Goal: Transaction & Acquisition: Purchase product/service

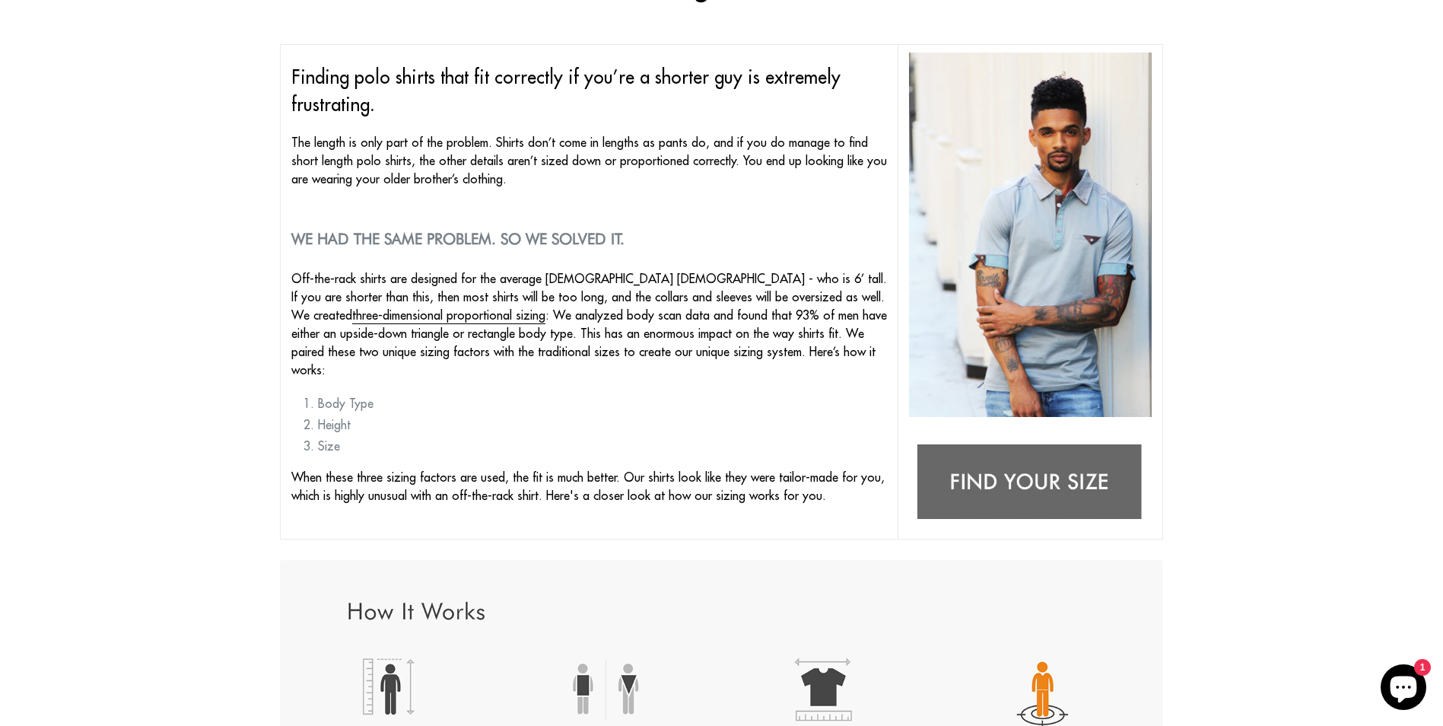
scroll to position [152, 0]
click at [1038, 474] on img at bounding box center [1030, 484] width 243 height 96
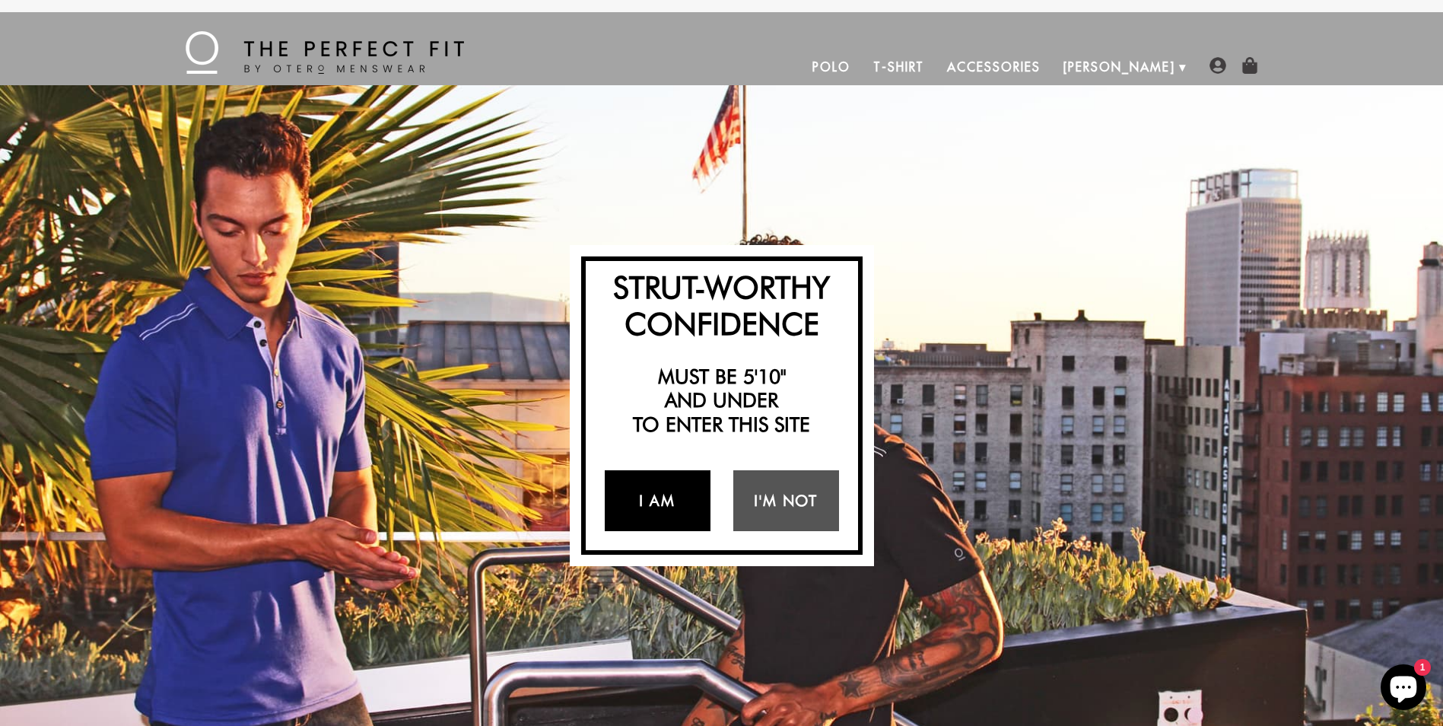
click at [650, 507] on link "I Am" at bounding box center [658, 500] width 106 height 61
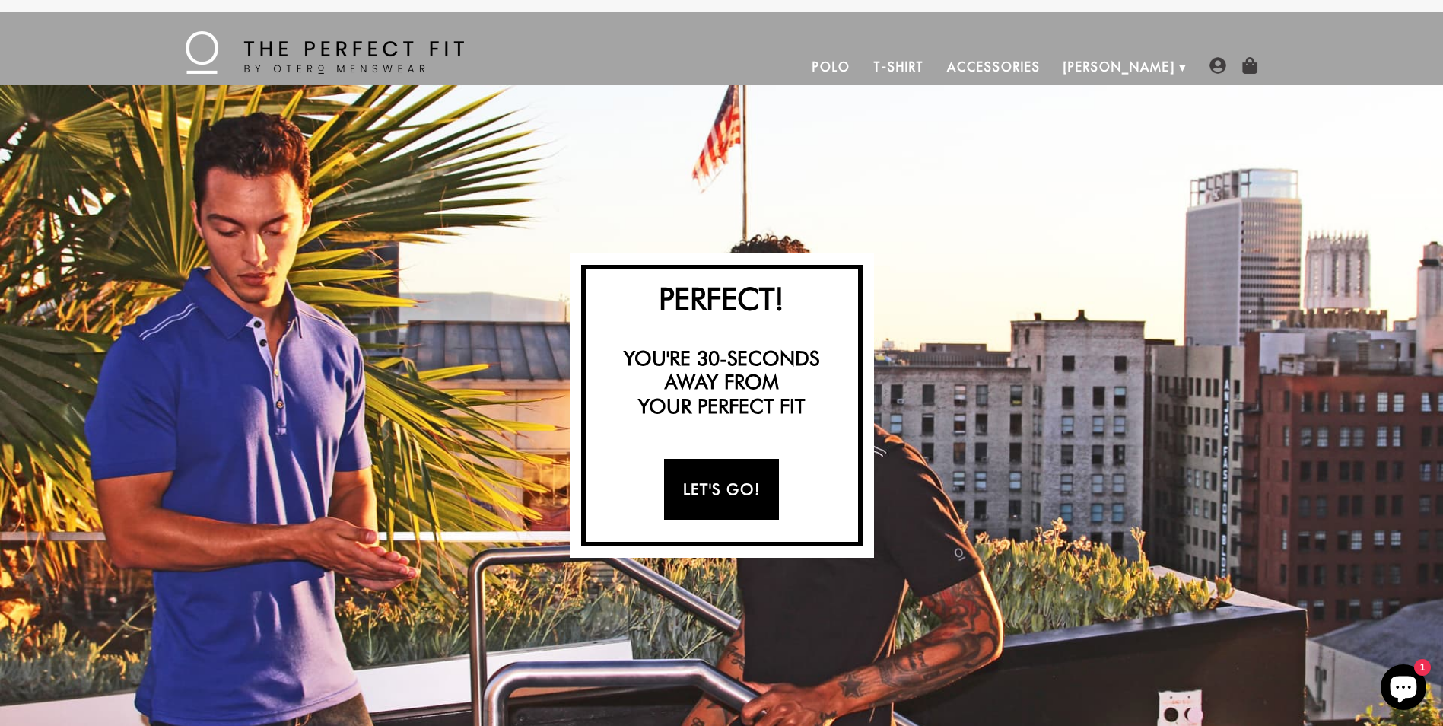
click at [751, 493] on link "Let's Go!" at bounding box center [721, 489] width 115 height 61
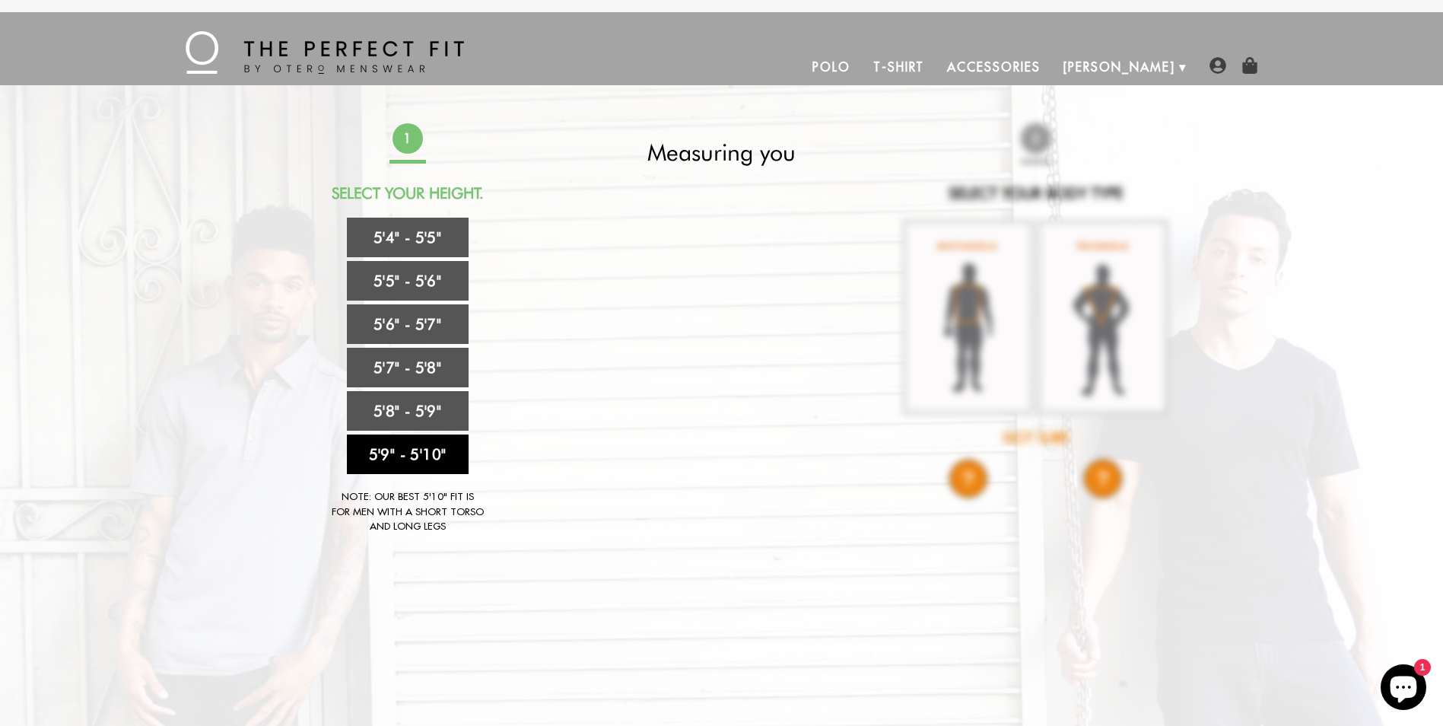
click at [392, 452] on link "5'9" - 5'10"" at bounding box center [408, 454] width 122 height 40
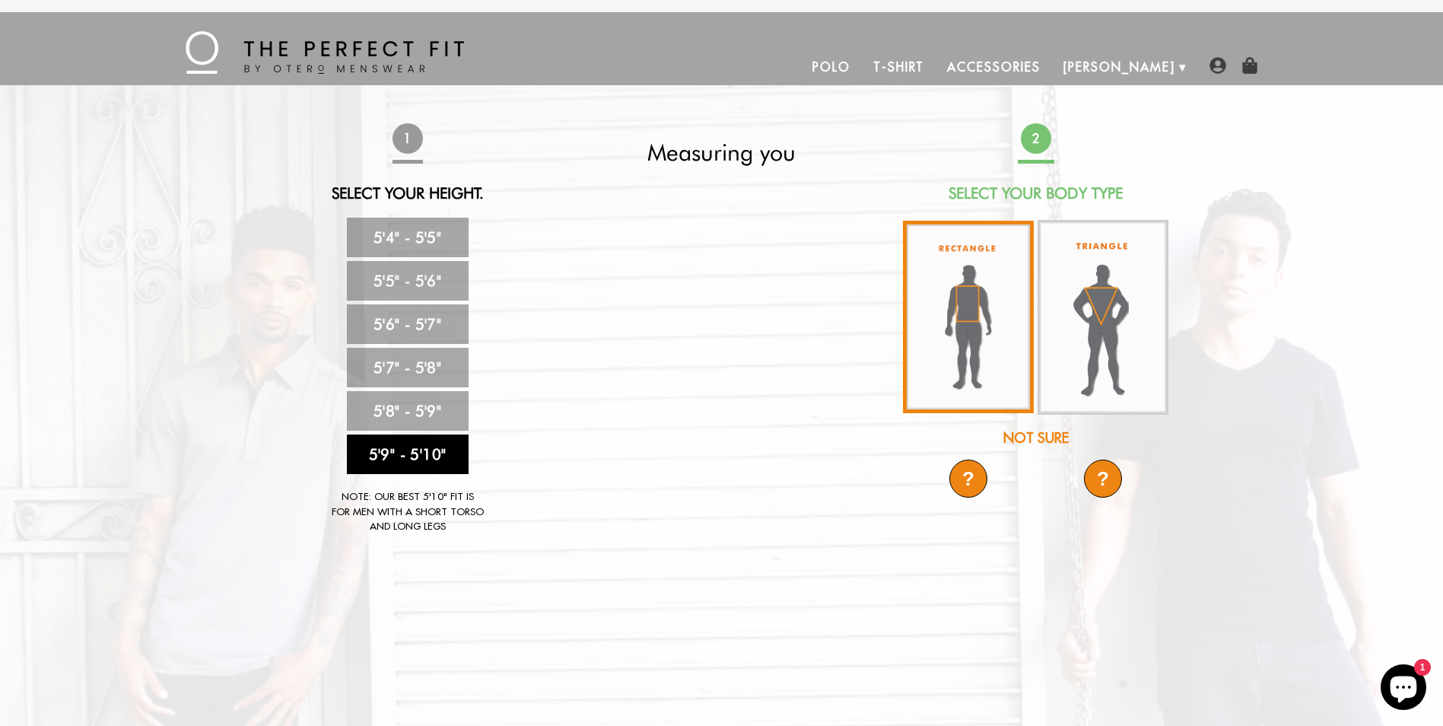
click at [968, 319] on img at bounding box center [968, 317] width 131 height 192
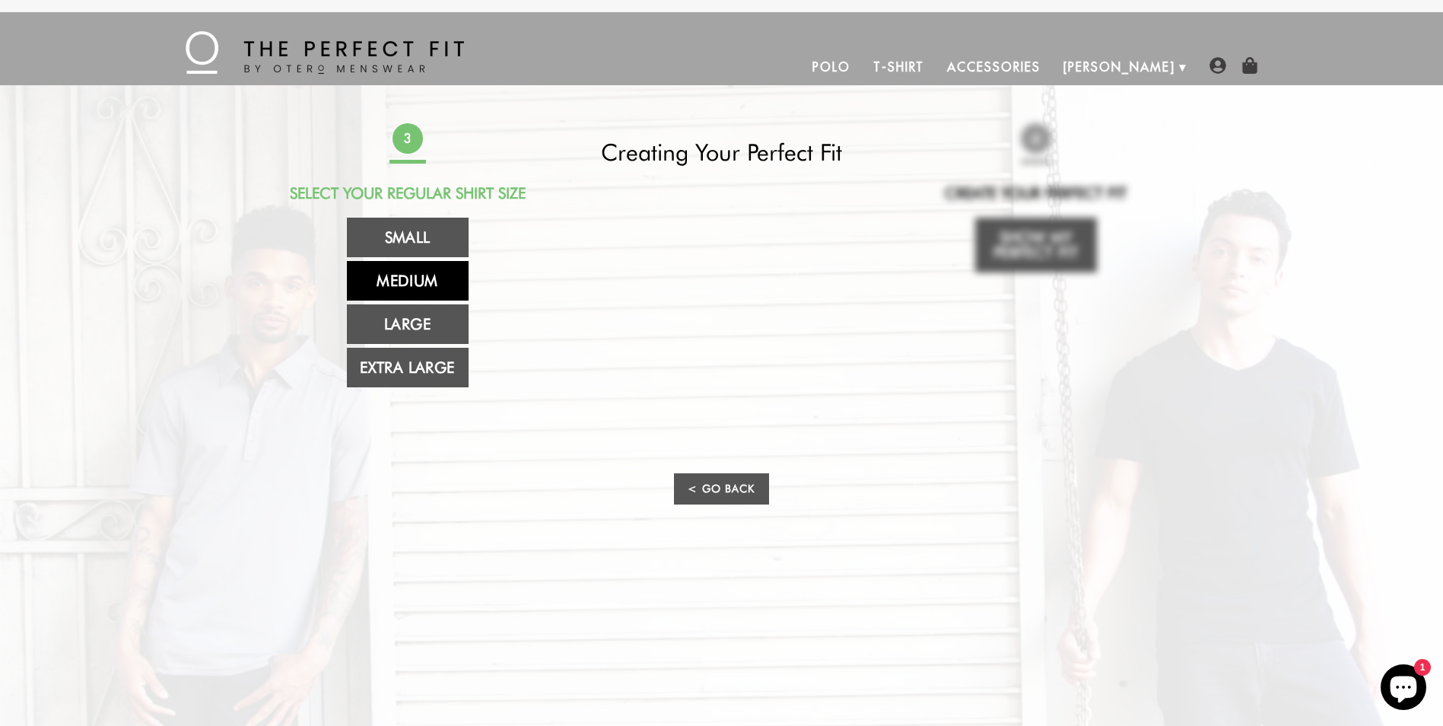
click at [392, 280] on link "Medium" at bounding box center [408, 281] width 122 height 40
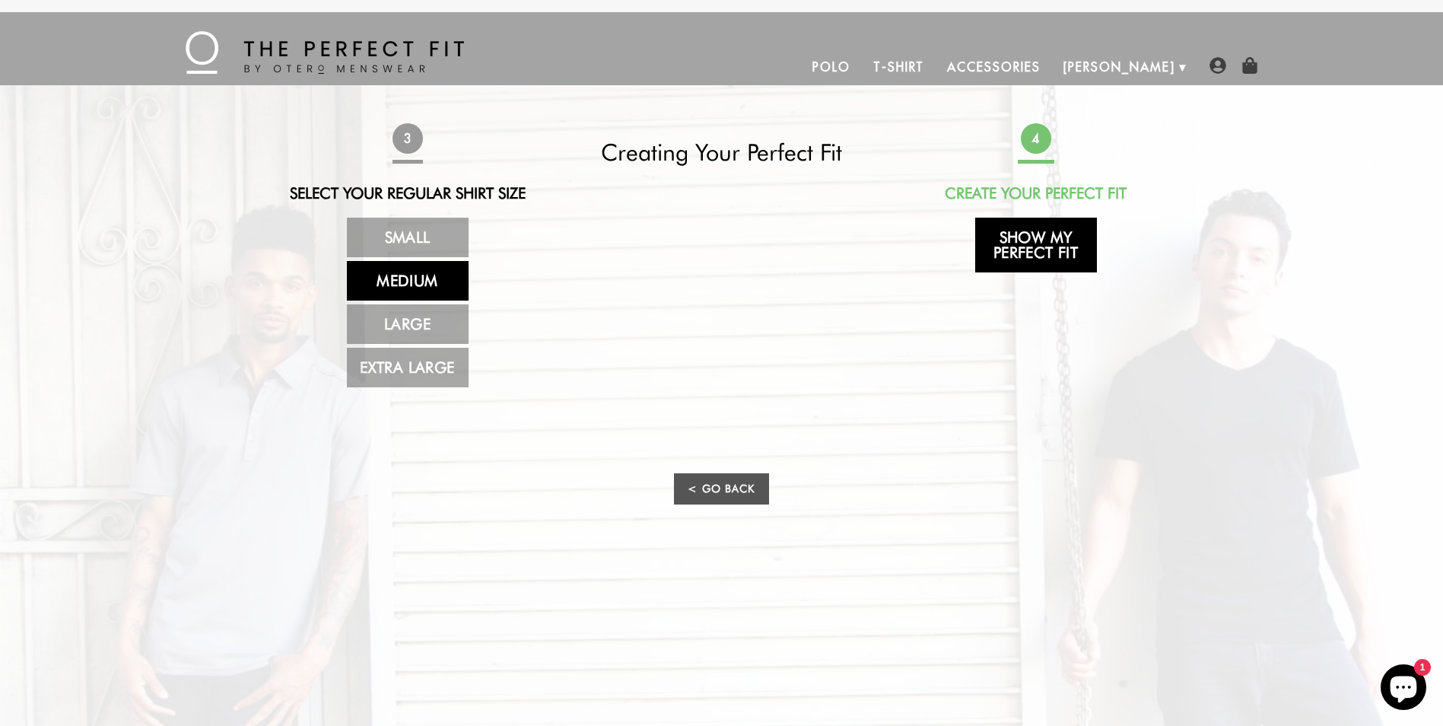
click at [1023, 238] on link "Show My Perfect Fit" at bounding box center [1036, 245] width 122 height 55
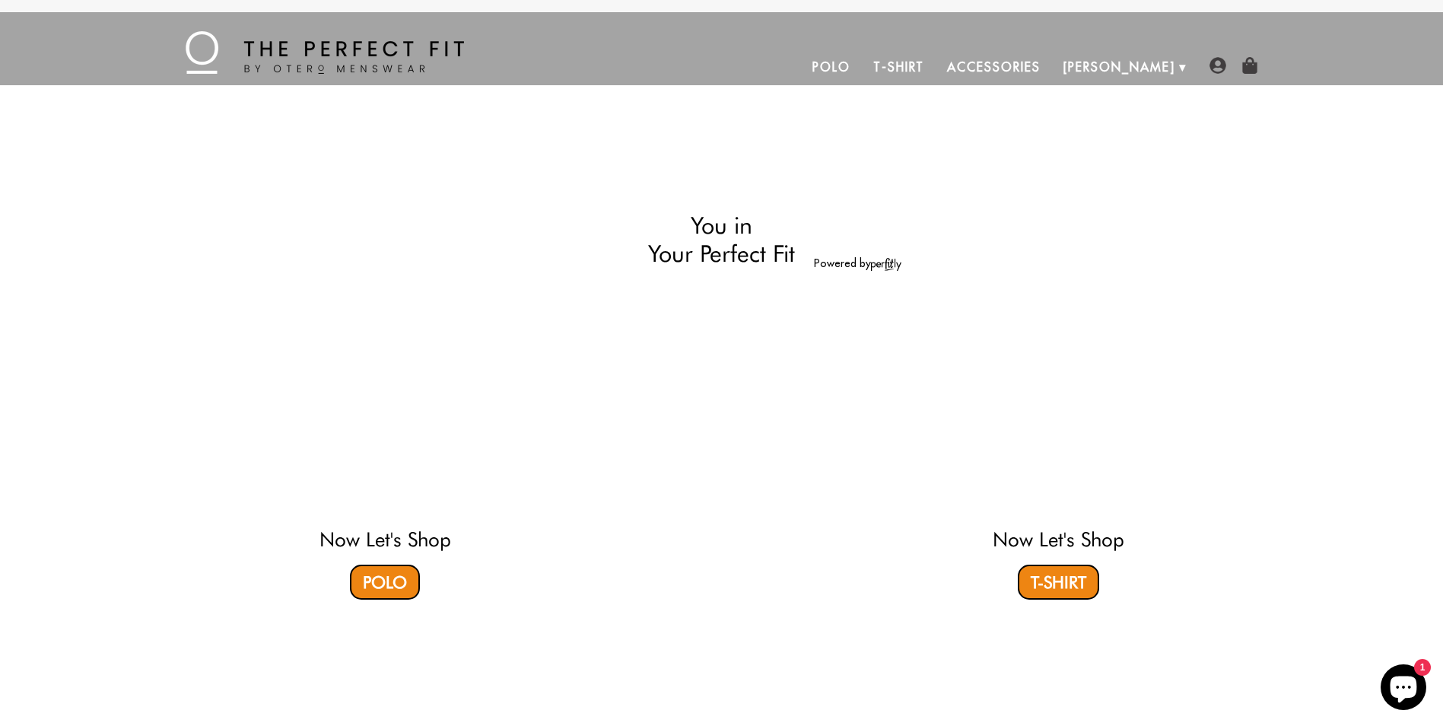
select select "59-510"
select select "M"
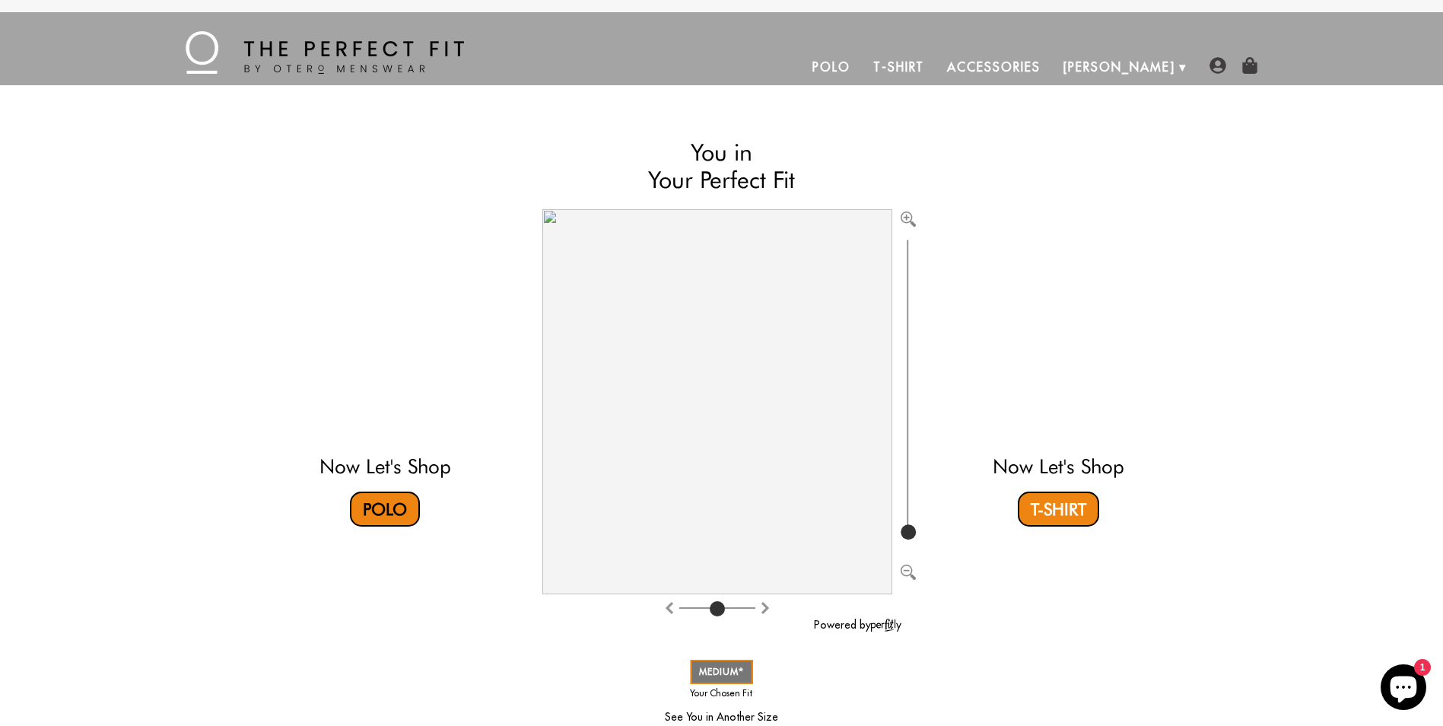
click at [383, 513] on link "Polo" at bounding box center [385, 508] width 70 height 35
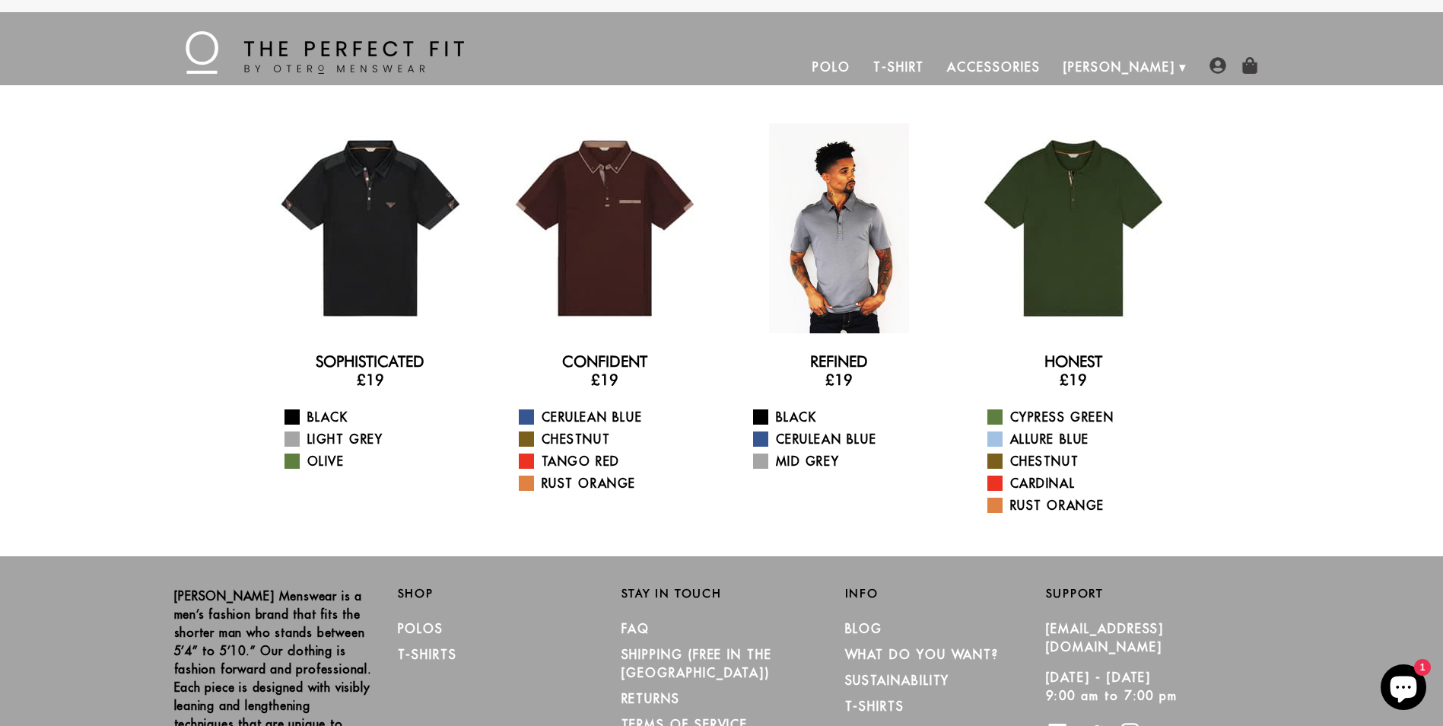
click at [849, 281] on div at bounding box center [839, 228] width 210 height 210
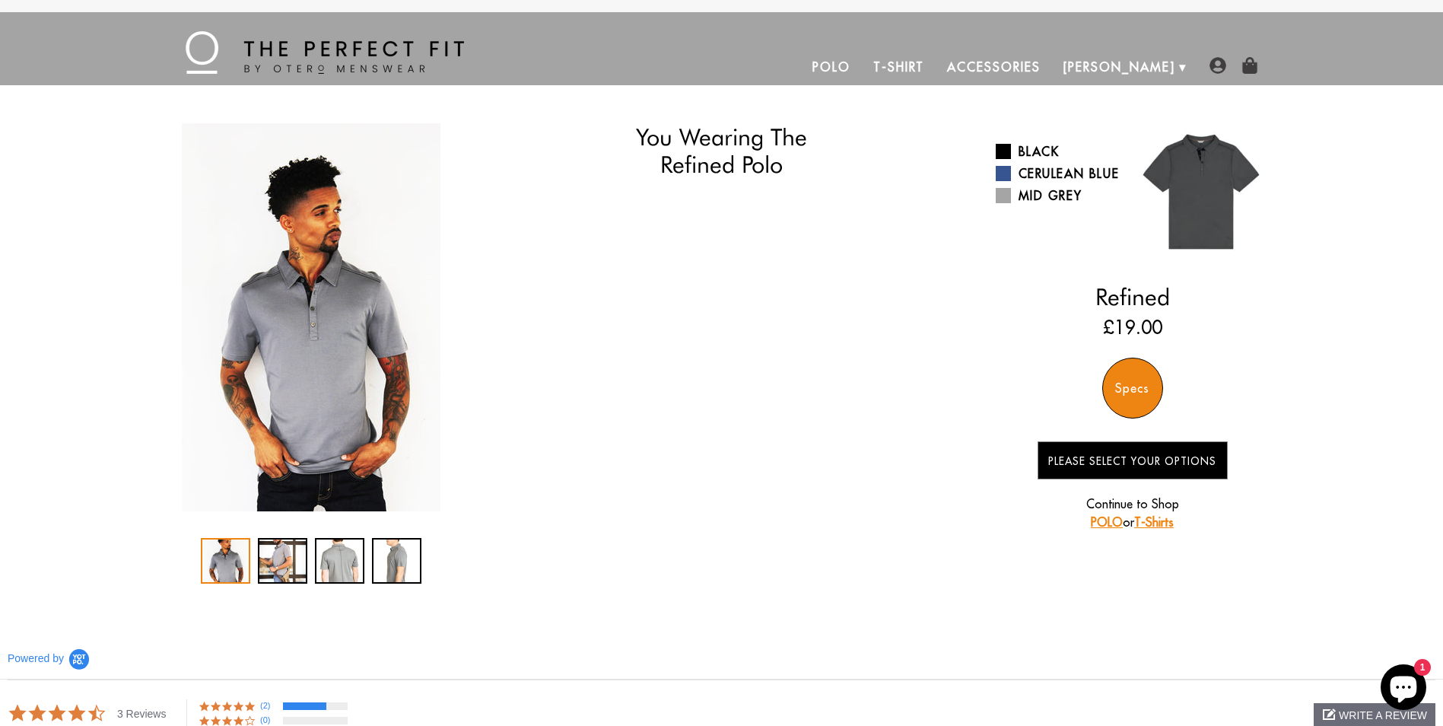
select select "59-510"
select select "M"
